Goal: Task Accomplishment & Management: Manage account settings

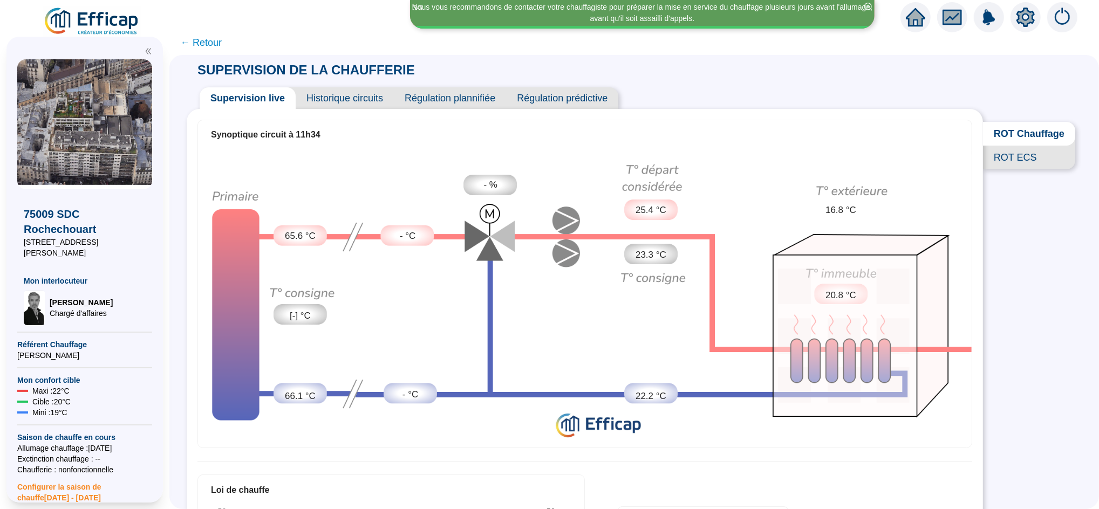
click at [209, 45] on span "← Retour" at bounding box center [201, 42] width 42 height 15
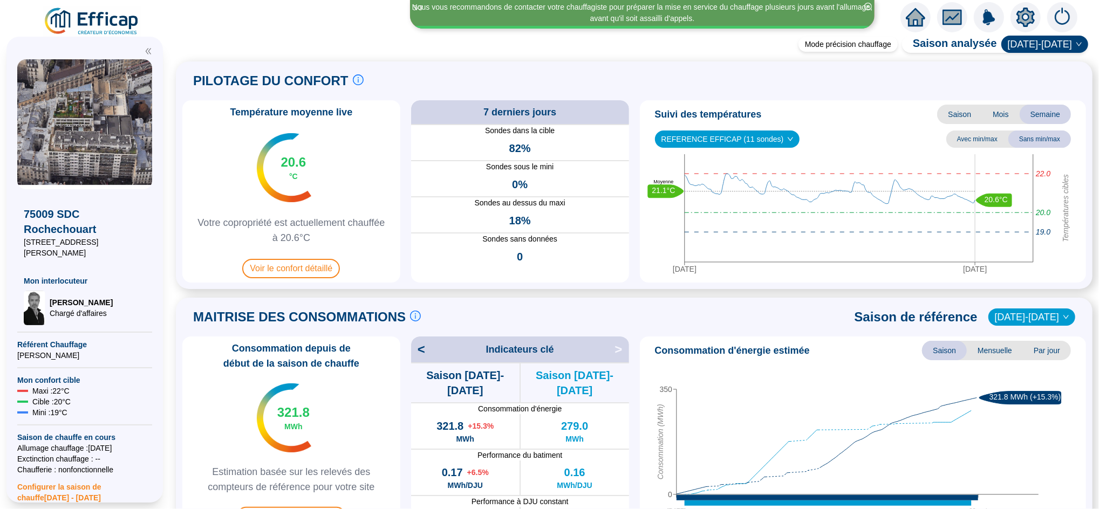
click at [911, 16] on icon "home" at bounding box center [915, 17] width 19 height 15
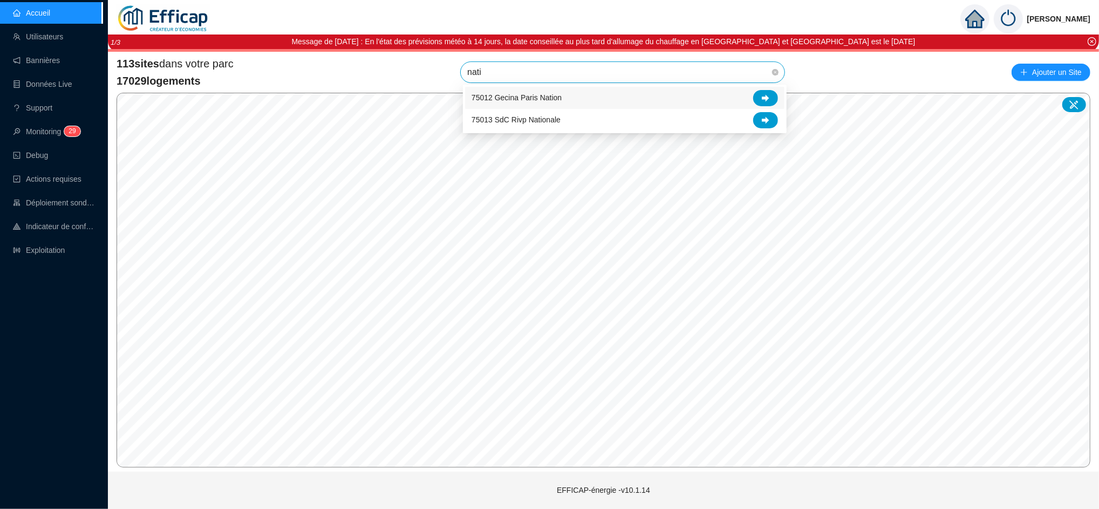
type input "natio"
click at [765, 94] on icon at bounding box center [766, 98] width 8 height 8
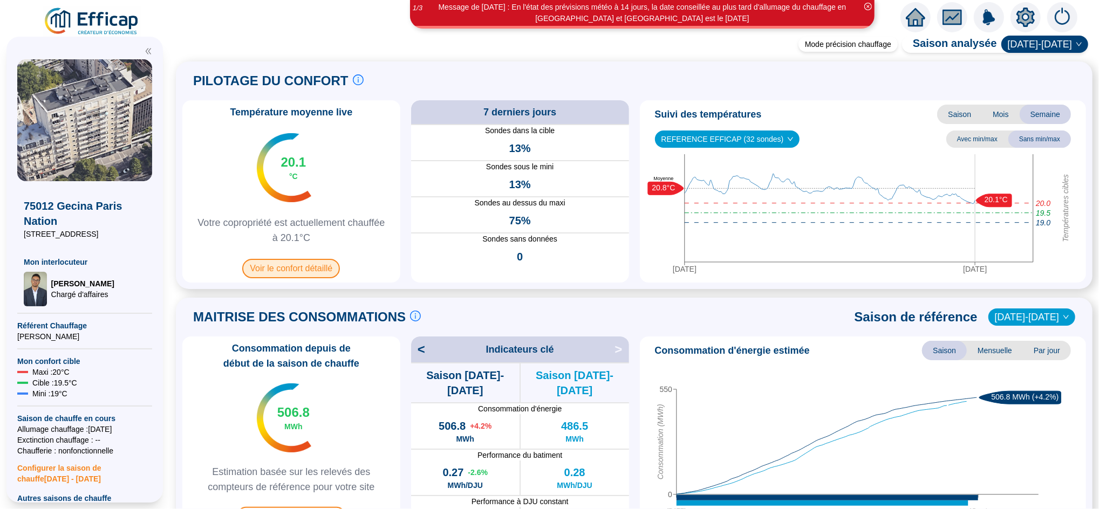
click at [311, 272] on span "Voir le confort détaillé" at bounding box center [291, 268] width 98 height 19
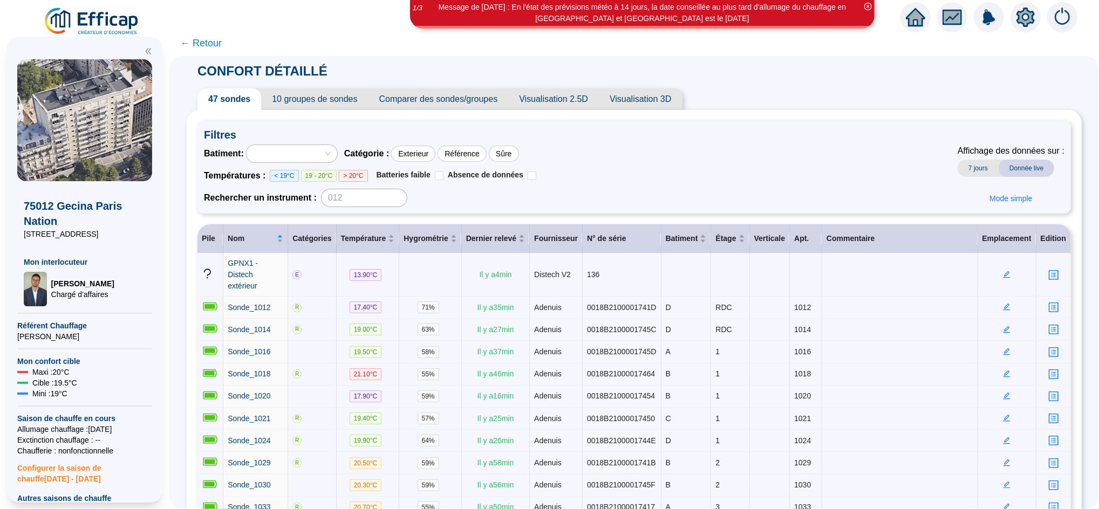
click at [916, 19] on icon "home" at bounding box center [915, 17] width 19 height 15
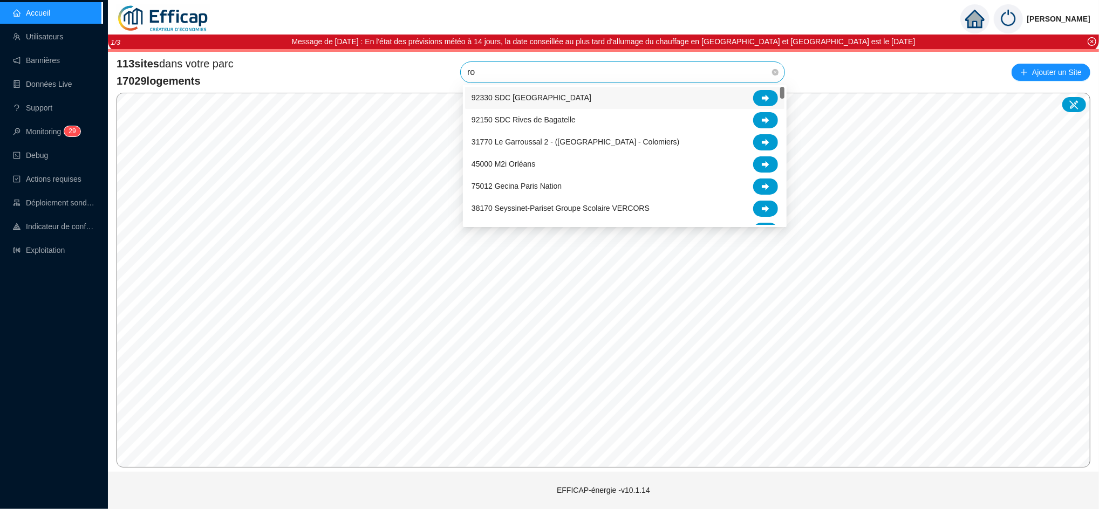
type input "roc"
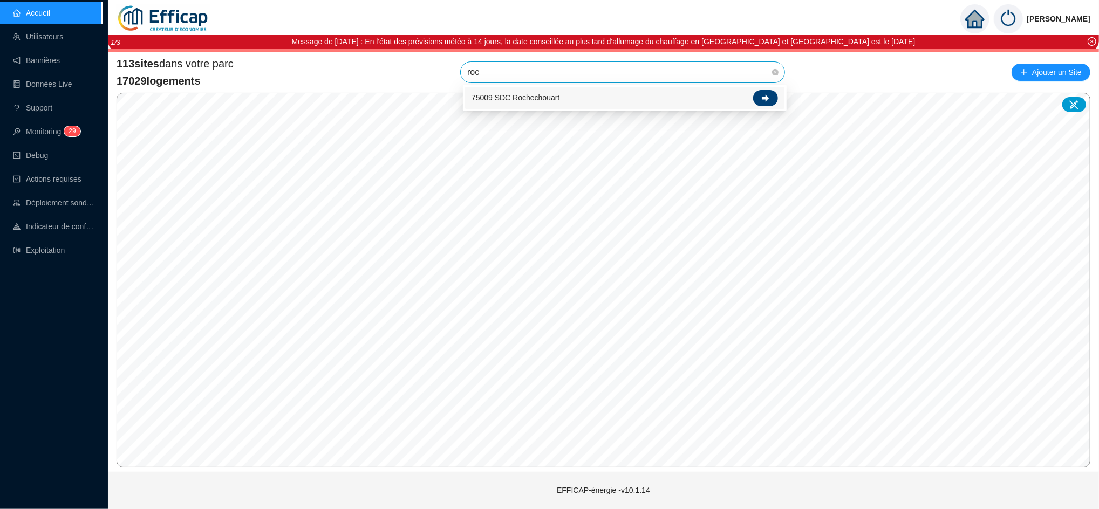
click at [763, 99] on icon at bounding box center [766, 98] width 8 height 8
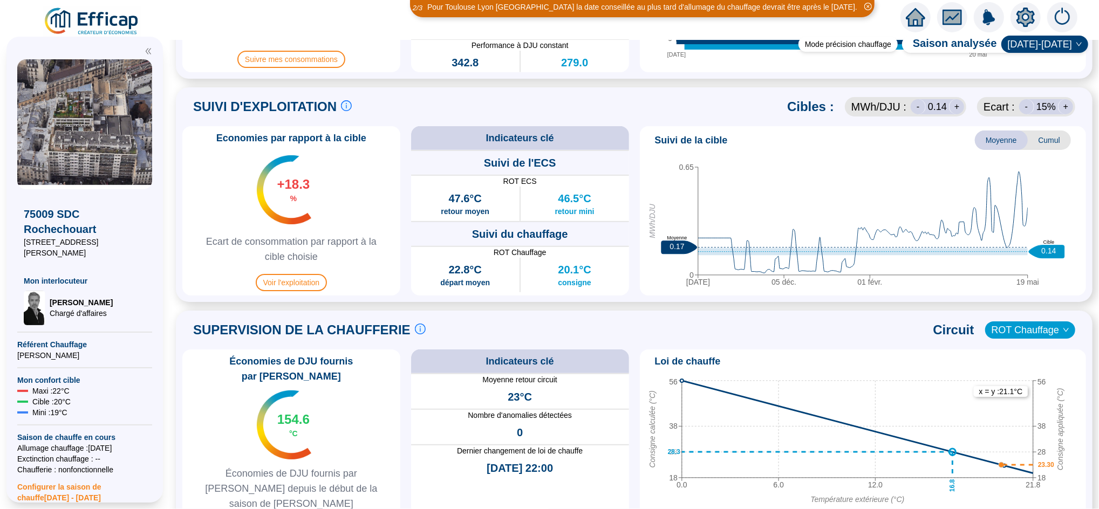
click at [343, 297] on div "SUIVI D'EXPLOITATION Le suivi d'exploitation est un facteur clé de réussite pou…" at bounding box center [634, 194] width 917 height 215
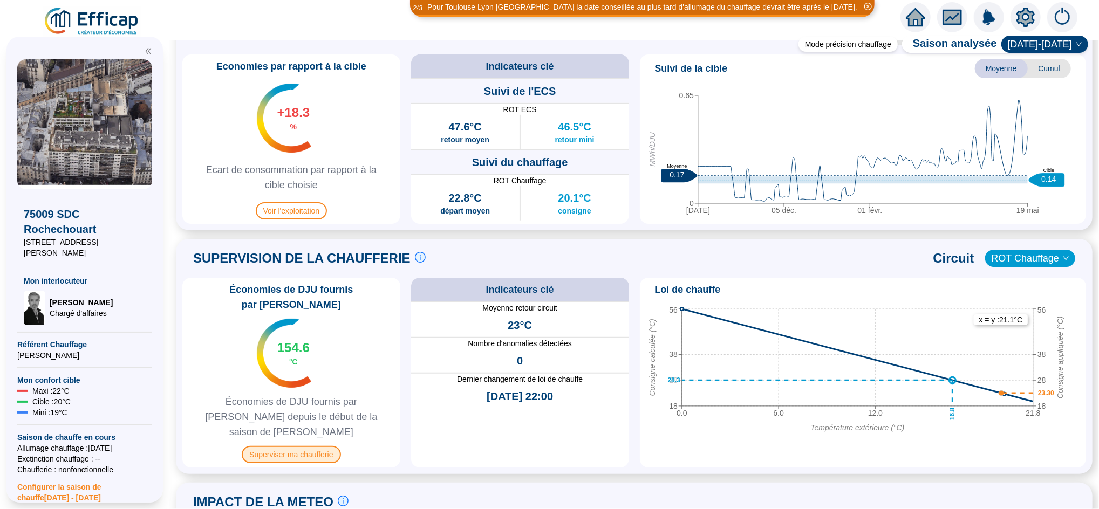
click at [307, 446] on span "Superviser ma chaufferie" at bounding box center [291, 454] width 99 height 17
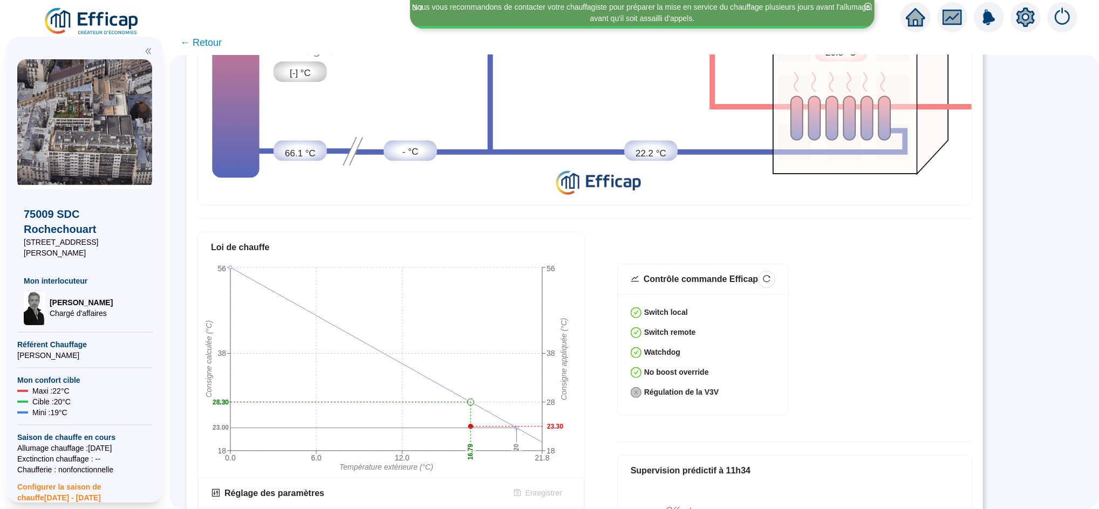
scroll to position [242, 0]
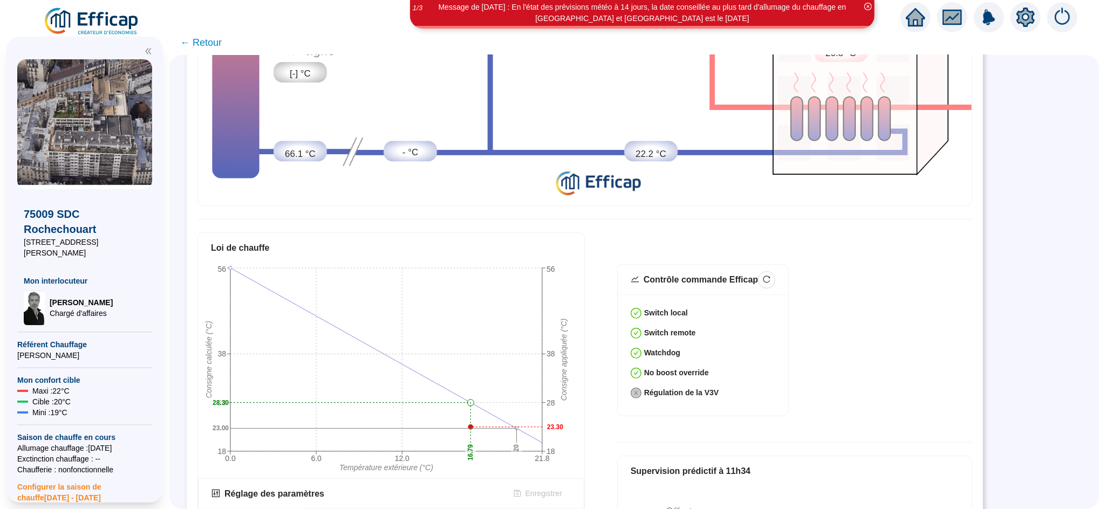
click at [79, 475] on span "Configurer la saison de chauffe [DATE] - [DATE]" at bounding box center [84, 489] width 135 height 28
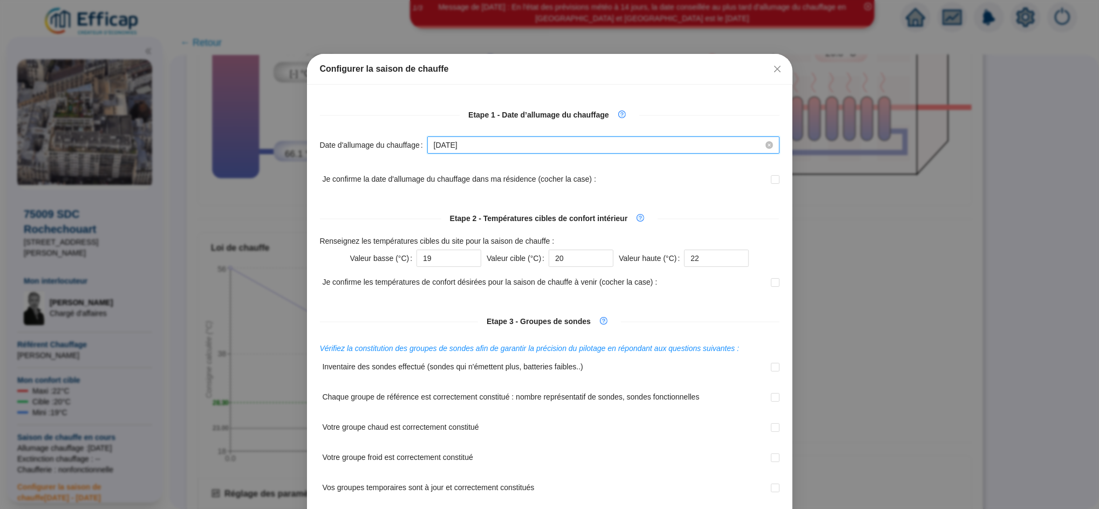
click at [475, 151] on input "[DATE]" at bounding box center [599, 145] width 330 height 11
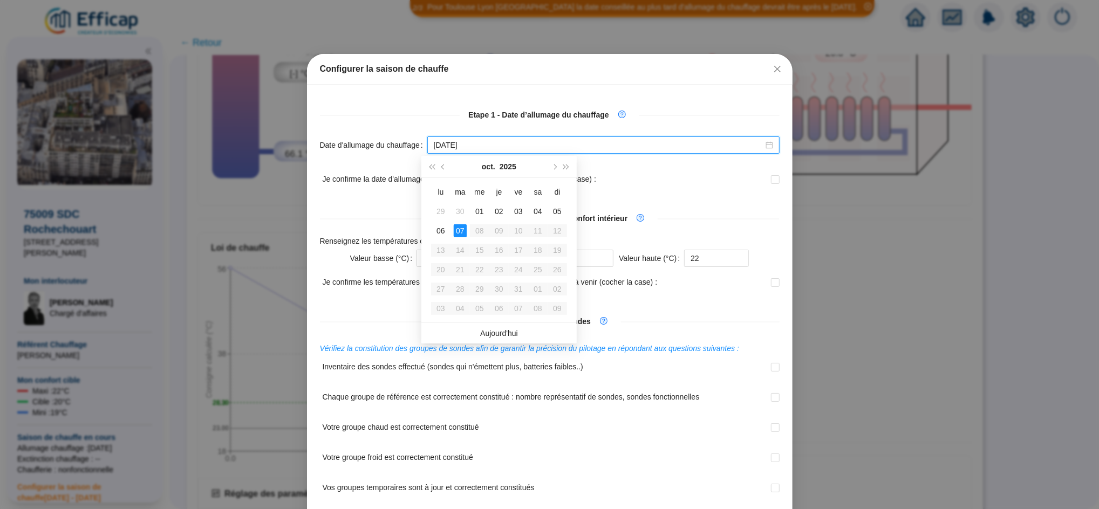
type input "[DATE]"
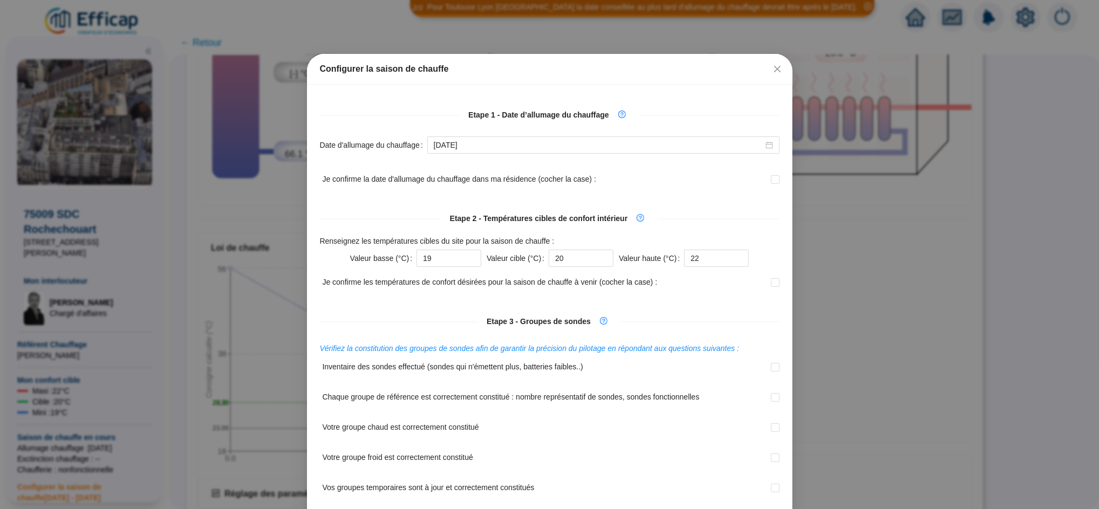
click at [679, 177] on div "Je confirme la date d'allumage du chauffage dans ma résidence (cocher la case) :" at bounding box center [550, 186] width 460 height 30
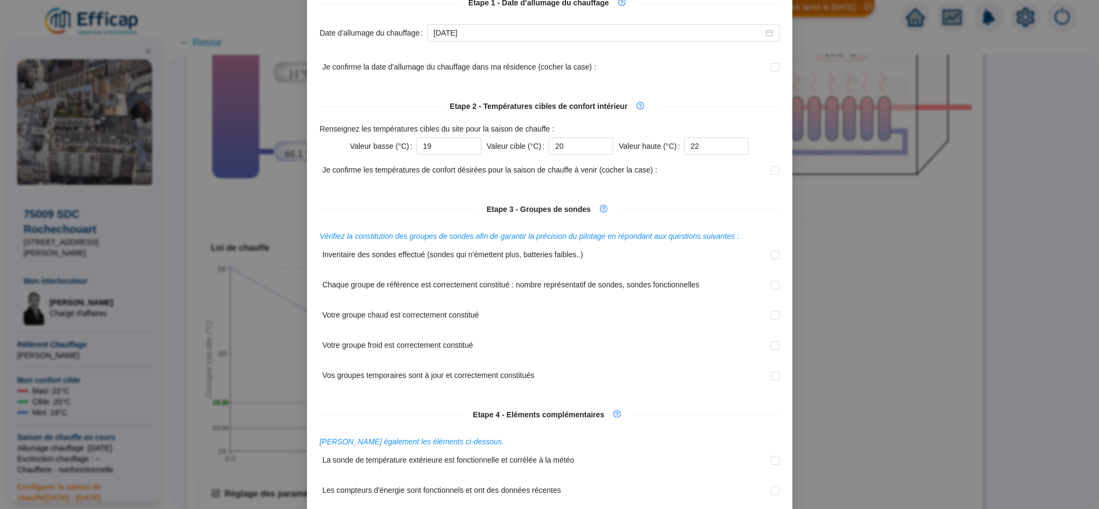
scroll to position [288, 0]
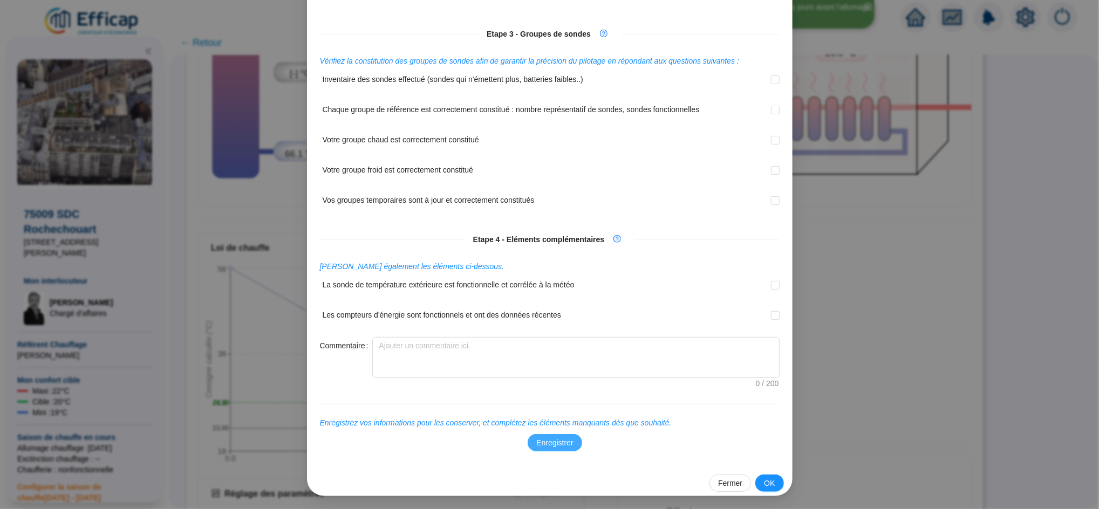
click at [551, 444] on span "Enregistrer" at bounding box center [554, 442] width 37 height 11
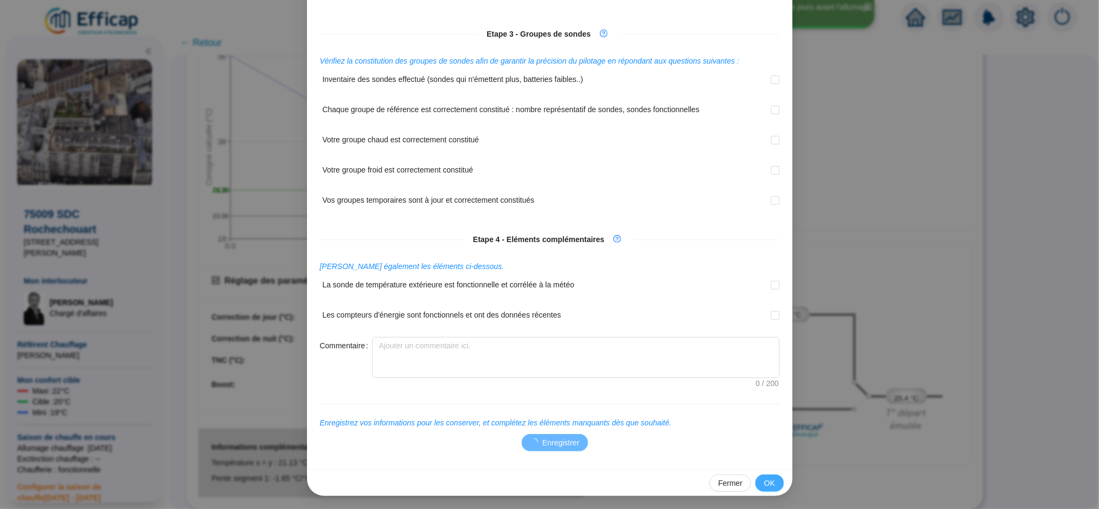
click at [764, 483] on span "OK" at bounding box center [769, 483] width 11 height 11
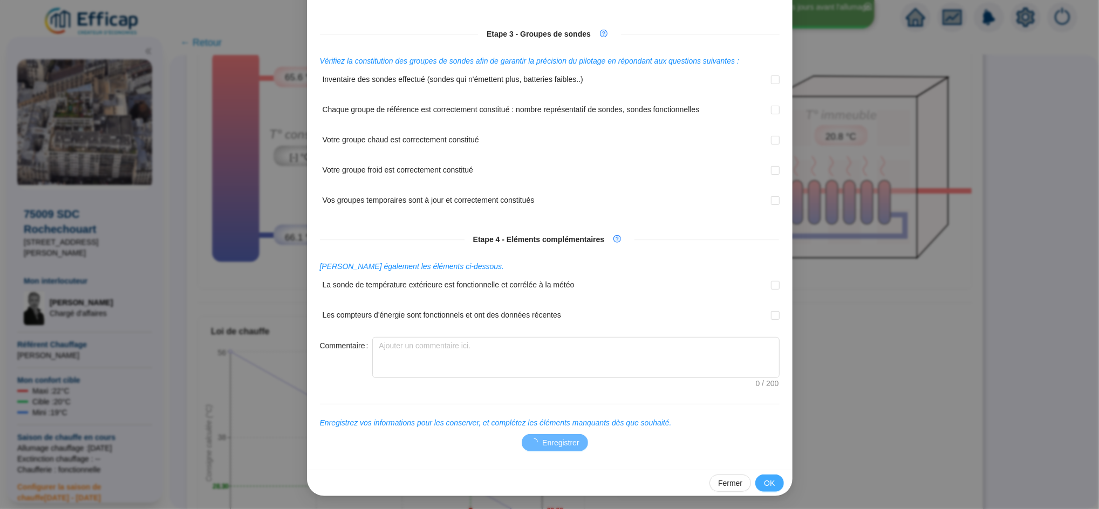
scroll to position [242, 0]
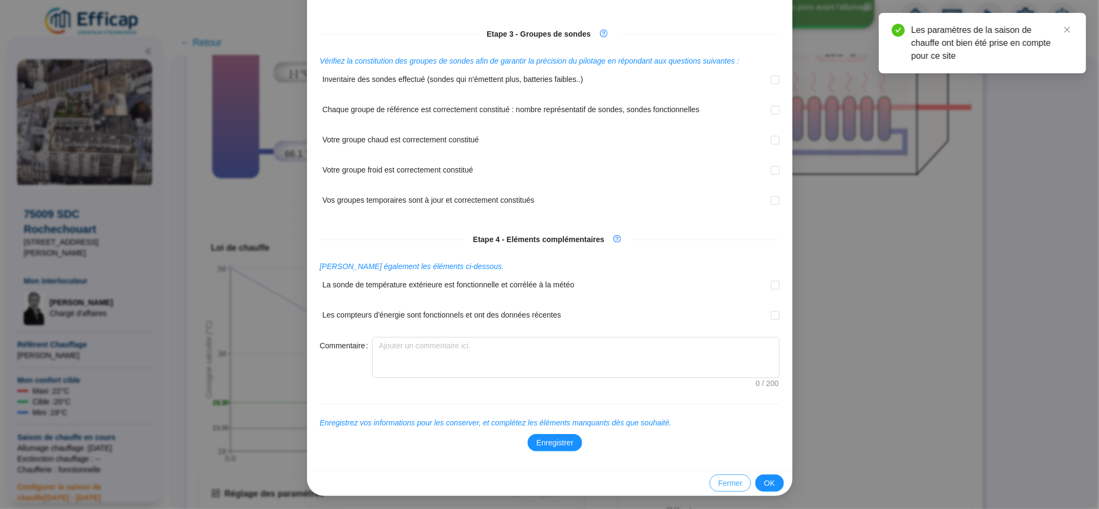
click at [730, 485] on span "Fermer" at bounding box center [730, 483] width 24 height 11
